Goal: Information Seeking & Learning: Understand process/instructions

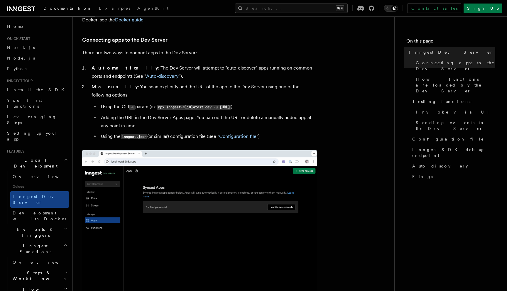
scroll to position [348, 0]
